Goal: Find specific page/section: Find specific page/section

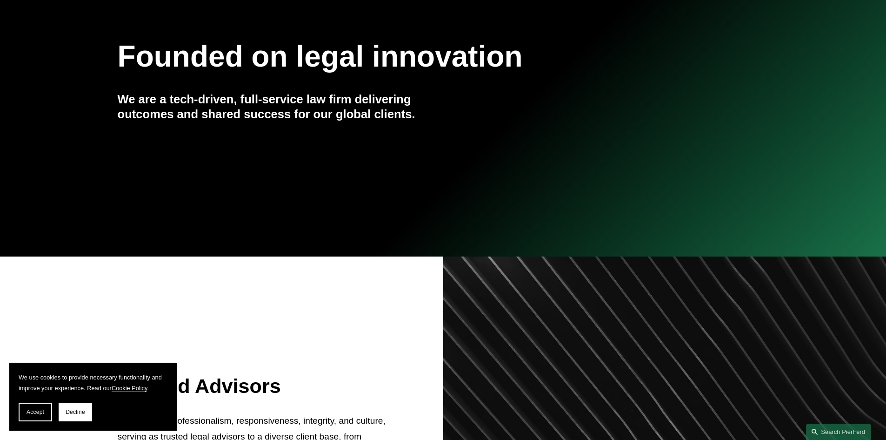
scroll to position [326, 0]
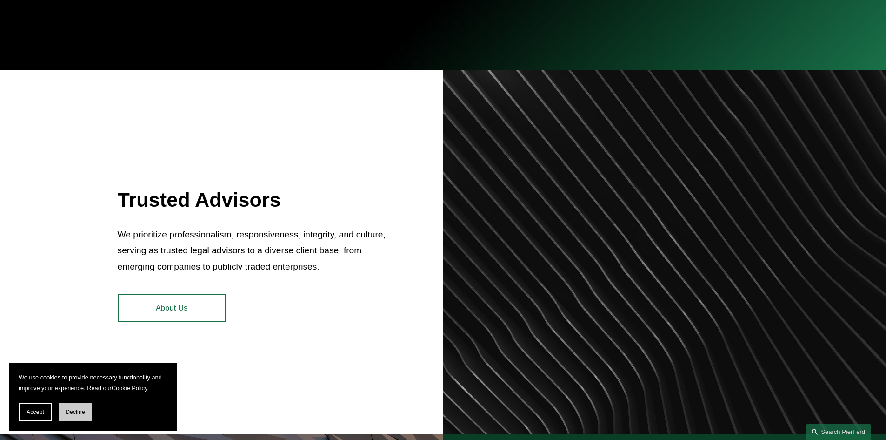
click at [81, 412] on span "Decline" at bounding box center [76, 411] width 20 height 7
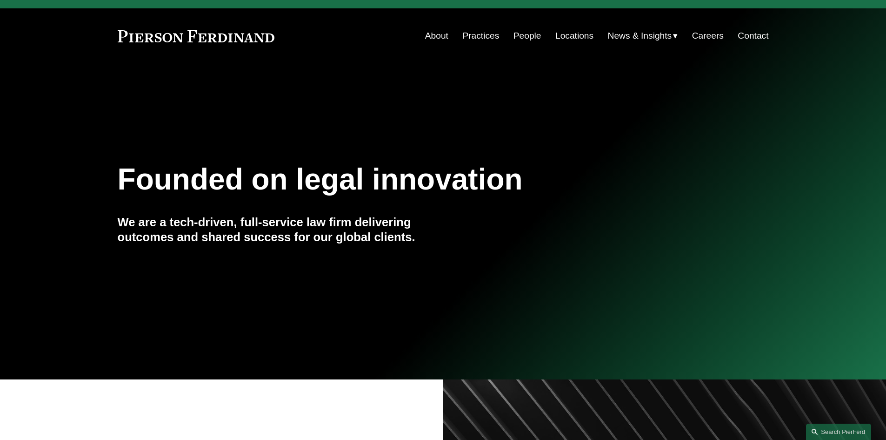
scroll to position [0, 0]
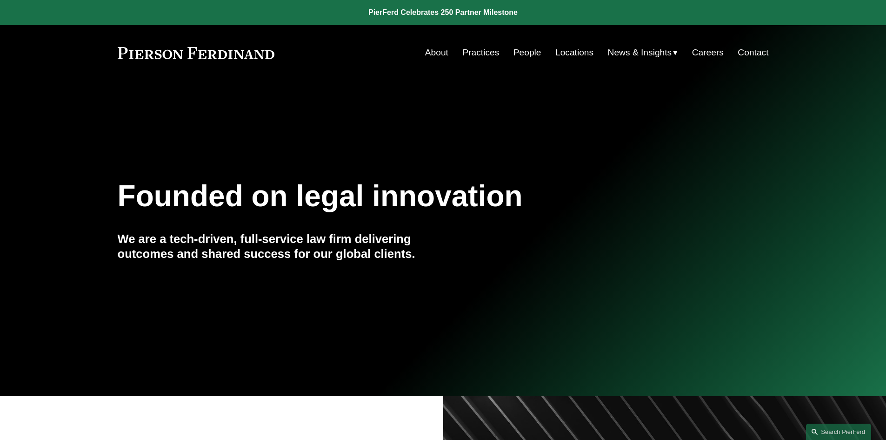
click at [484, 54] on link "Practices" at bounding box center [480, 53] width 37 height 18
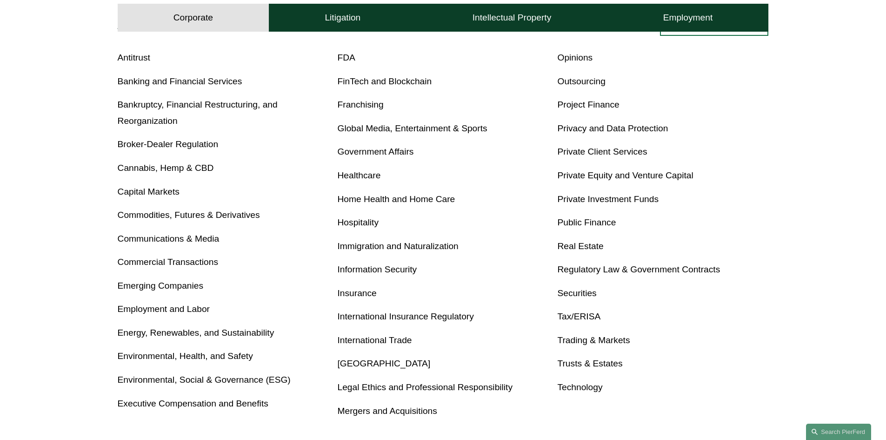
scroll to position [233, 0]
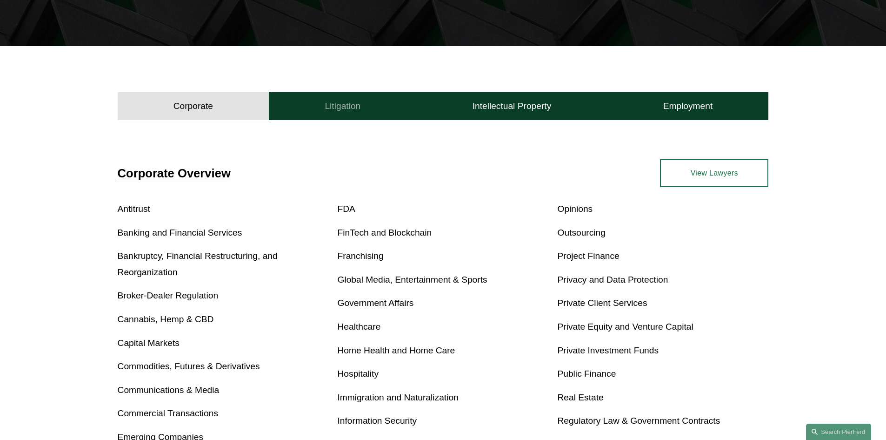
click at [352, 110] on h4 "Litigation" at bounding box center [343, 105] width 36 height 11
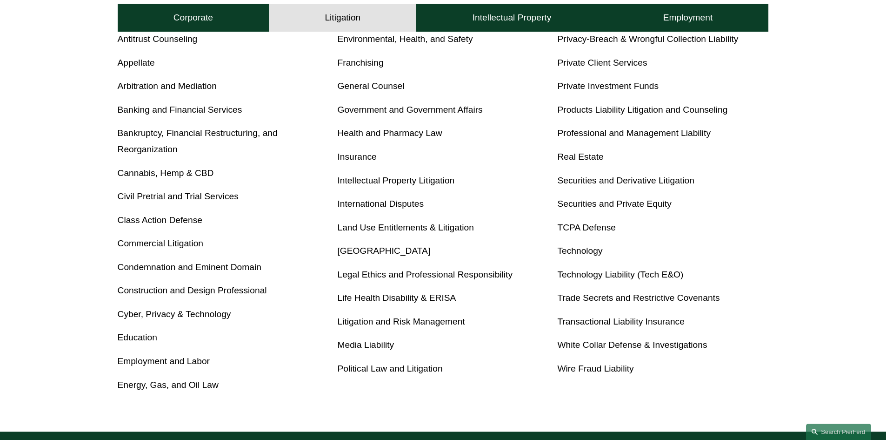
scroll to position [419, 0]
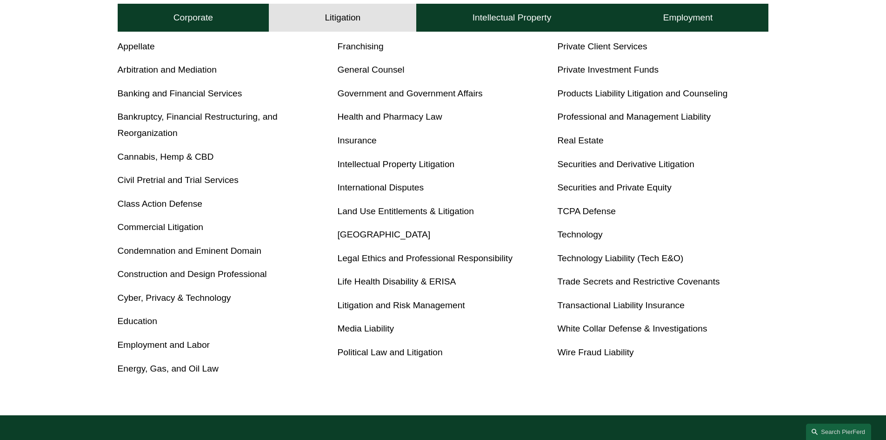
click at [177, 345] on link "Employment and Labor" at bounding box center [164, 345] width 92 height 10
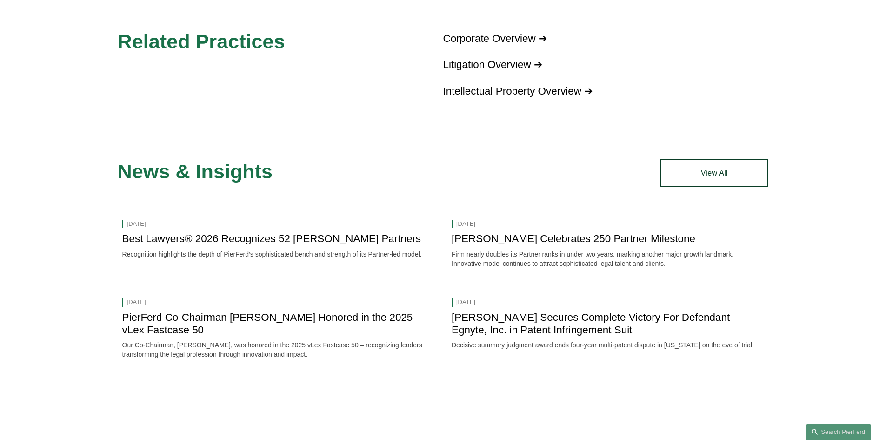
scroll to position [1302, 0]
